Goal: Task Accomplishment & Management: Manage account settings

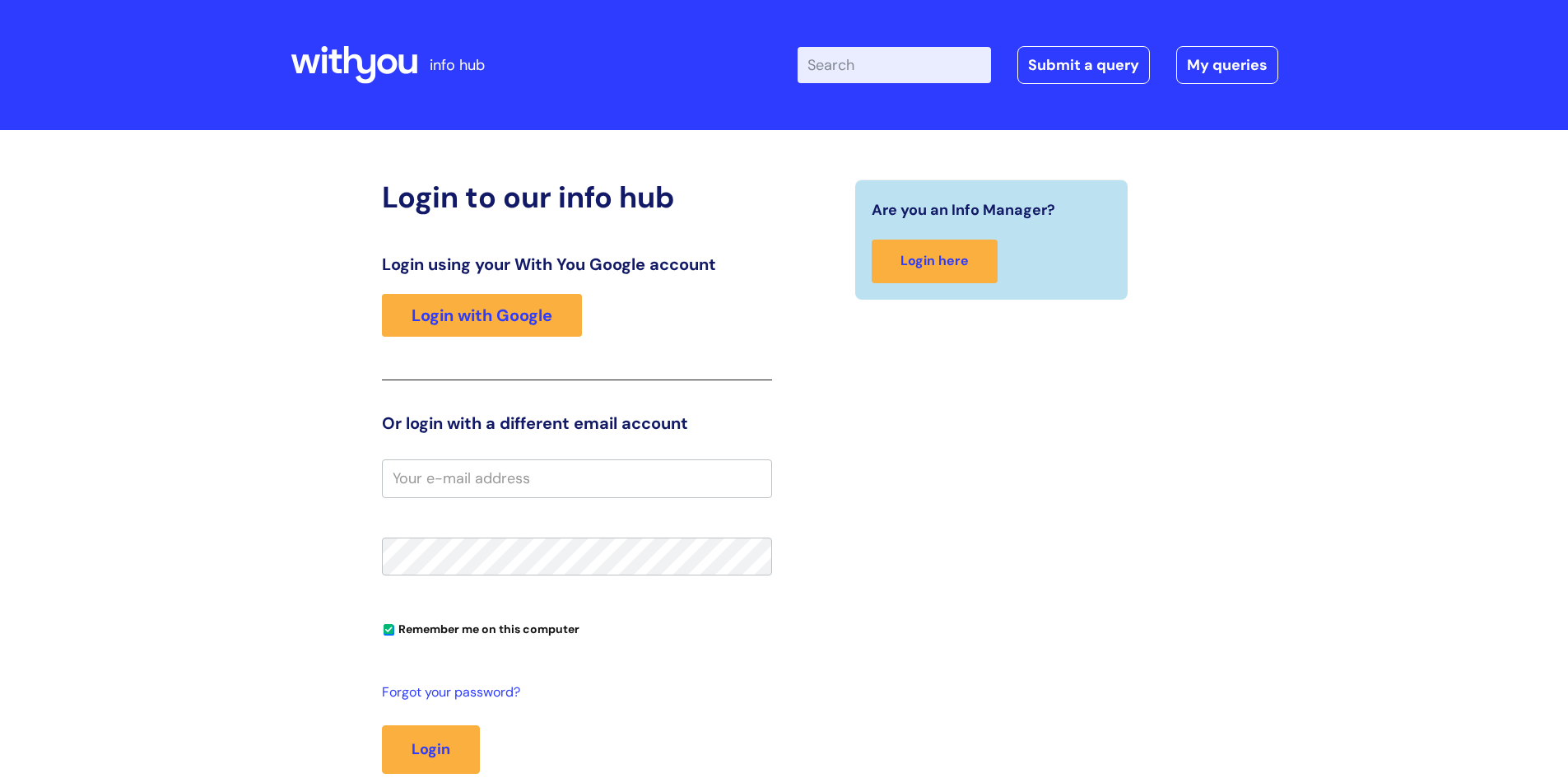
click at [485, 488] on input "email" at bounding box center [577, 478] width 390 height 38
click at [402, 471] on input "email" at bounding box center [577, 478] width 390 height 38
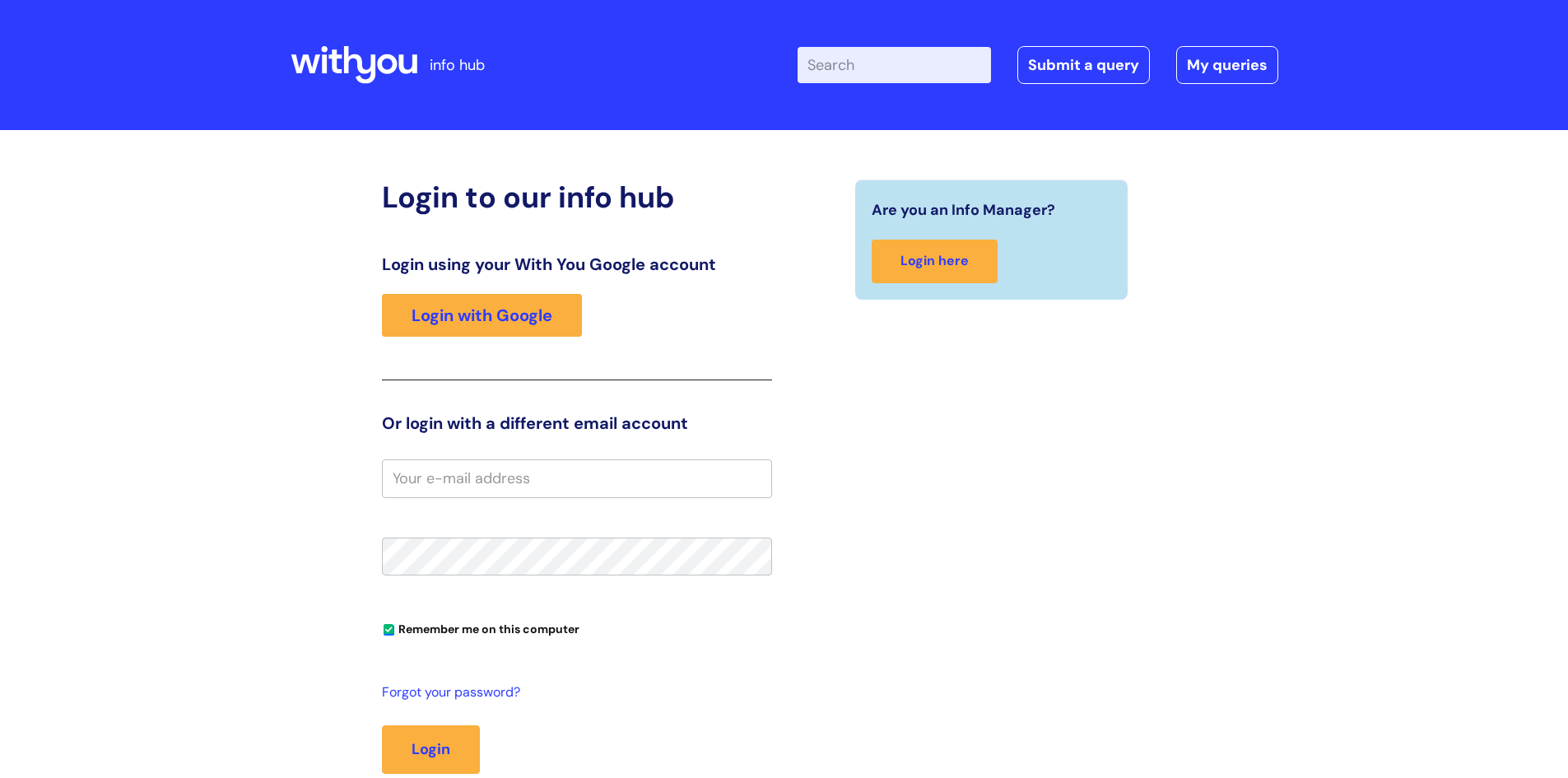
paste input "orders@diamond-fs.com"
type input "orders@diamond-fs.com"
click at [382, 725] on button "Login" at bounding box center [431, 749] width 98 height 48
click at [359, 48] on icon at bounding box center [354, 65] width 127 height 39
click at [551, 475] on input "email" at bounding box center [577, 478] width 390 height 38
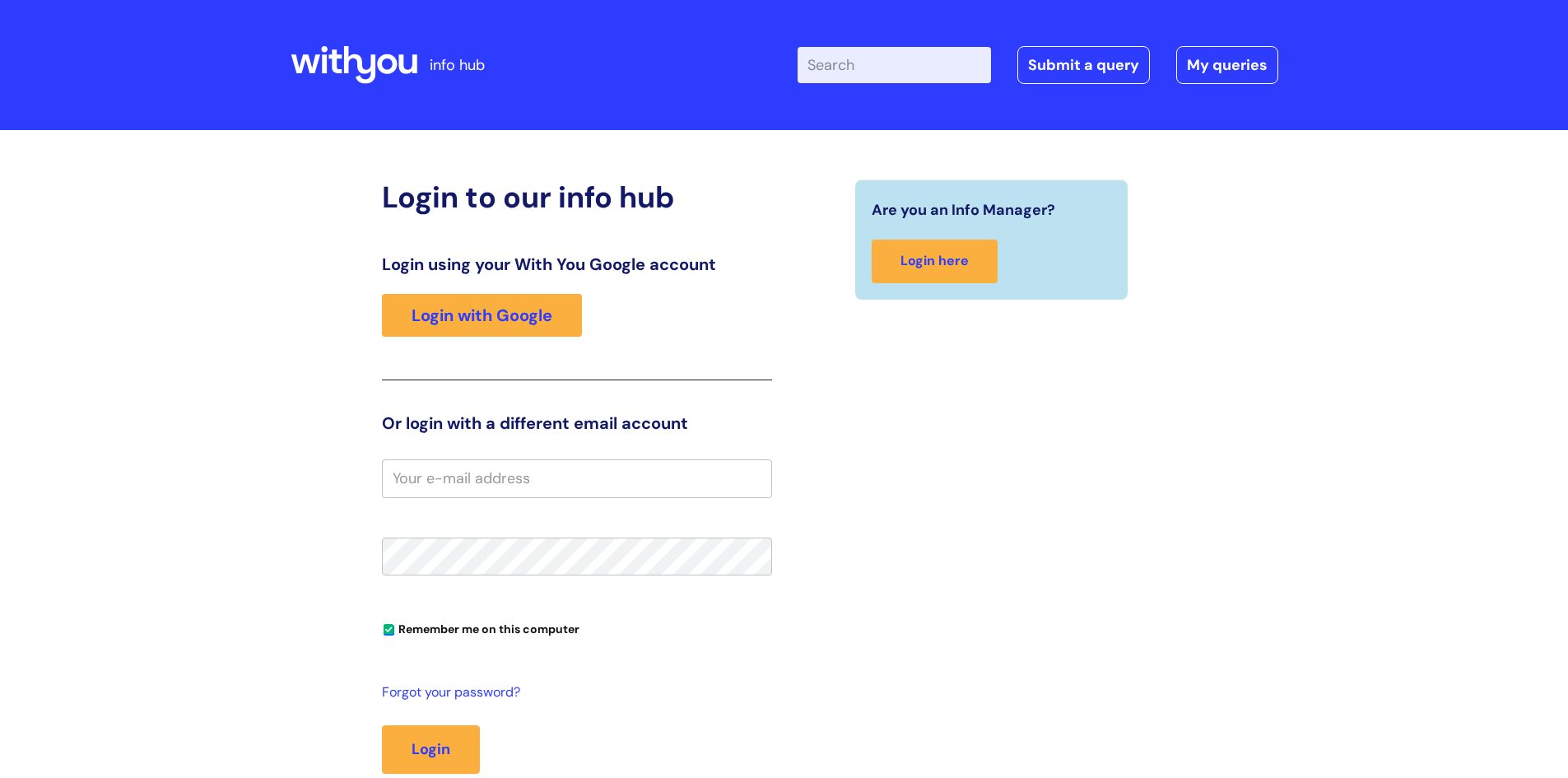
click at [551, 475] on input "email" at bounding box center [577, 478] width 390 height 38
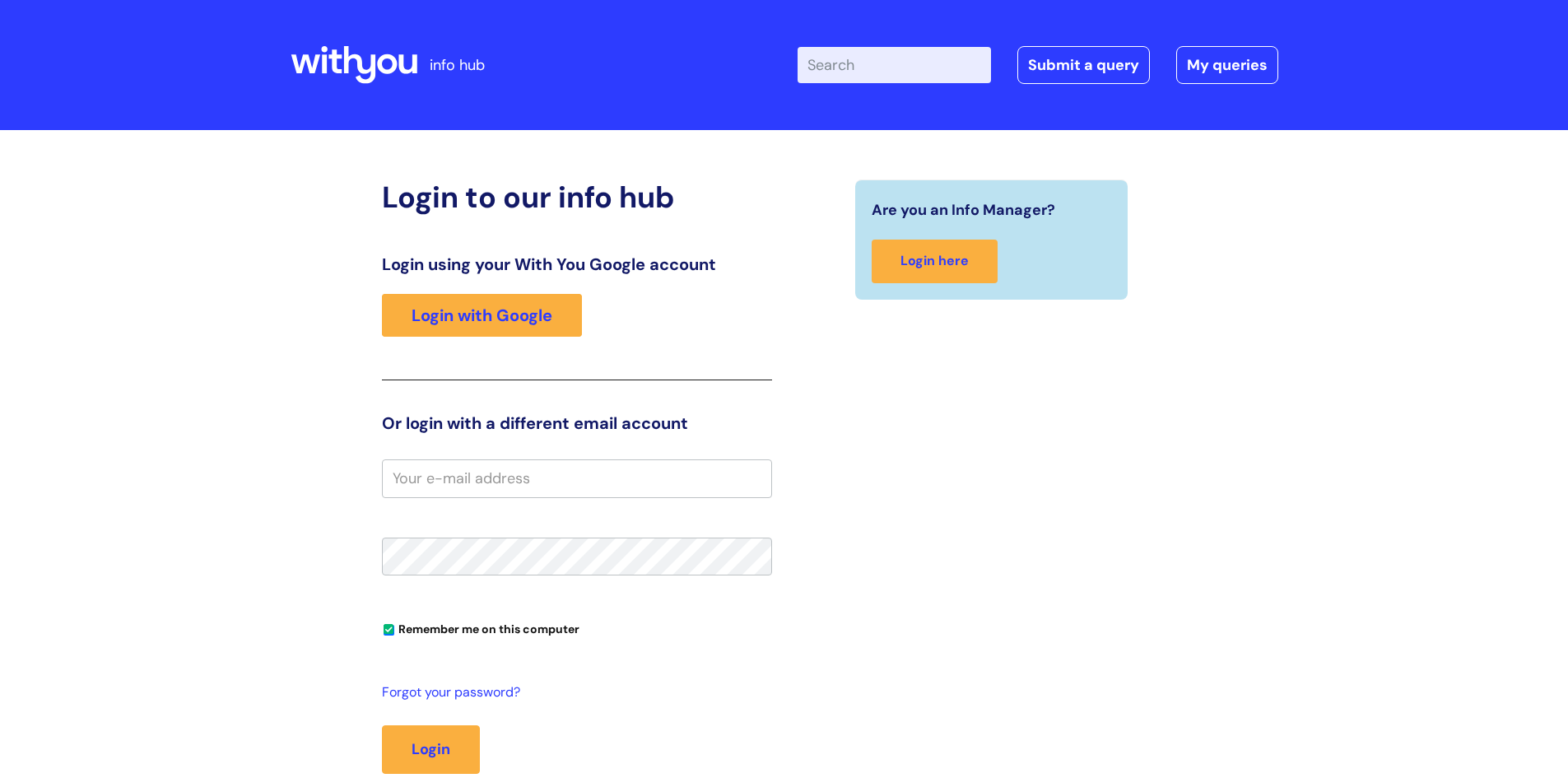
click at [551, 475] on input "email" at bounding box center [577, 478] width 390 height 38
type input "v"
click at [613, 476] on input "email" at bounding box center [577, 478] width 390 height 38
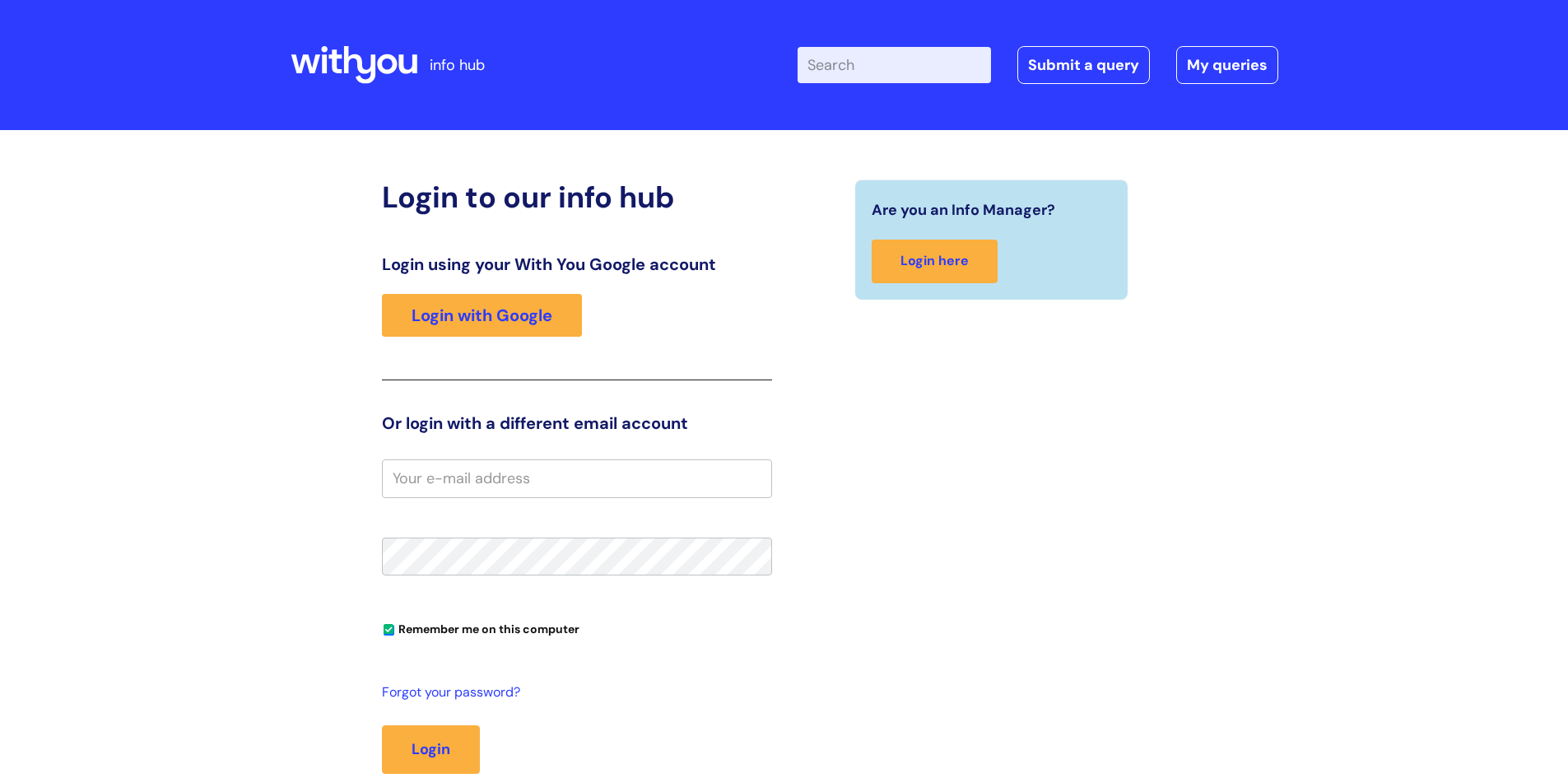
click at [613, 476] on input "email" at bounding box center [577, 478] width 390 height 38
type input "d"
type input "or"
